Goal: Task Accomplishment & Management: Use online tool/utility

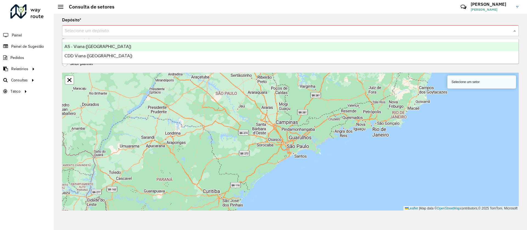
click at [88, 29] on input "text" at bounding box center [285, 31] width 440 height 7
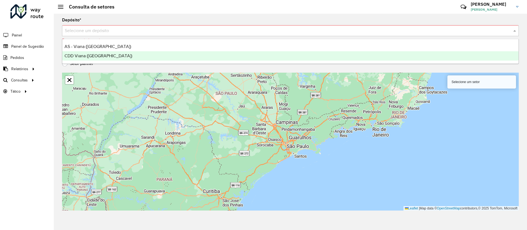
click at [85, 57] on span "CDD Viana (Vitória)" at bounding box center [99, 56] width 68 height 5
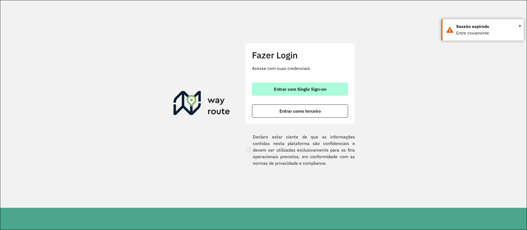
click at [306, 87] on span "Entrar com Single Sign-on" at bounding box center [300, 89] width 52 height 4
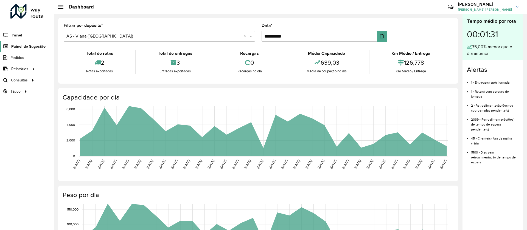
click at [28, 43] on link "Painel de Sugestão" at bounding box center [23, 46] width 46 height 11
